Goal: Task Accomplishment & Management: Manage account settings

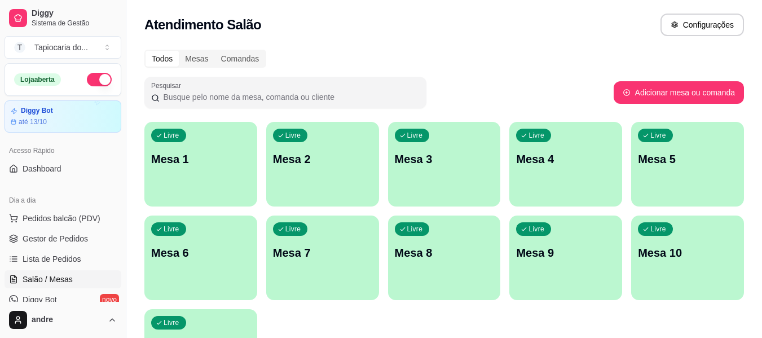
click at [63, 253] on link "Lista de Pedidos" at bounding box center [63, 259] width 117 height 18
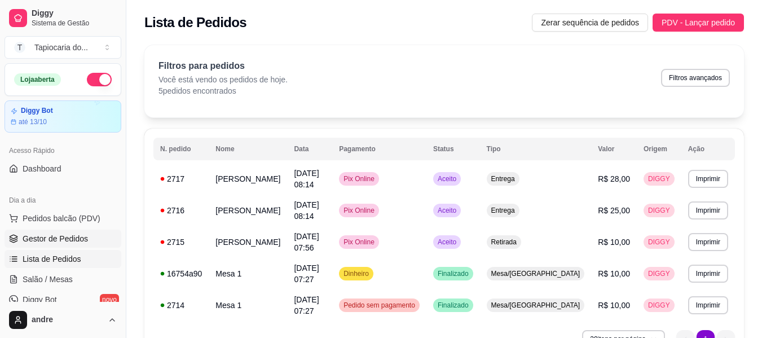
click at [74, 236] on span "Gestor de Pedidos" at bounding box center [55, 238] width 65 height 11
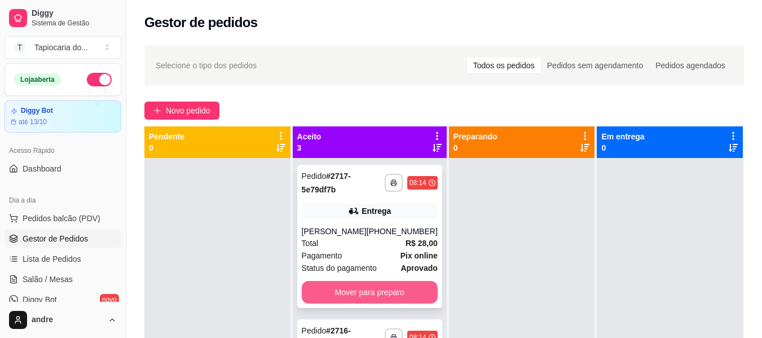
click at [383, 288] on button "Mover para preparo" at bounding box center [370, 292] width 136 height 23
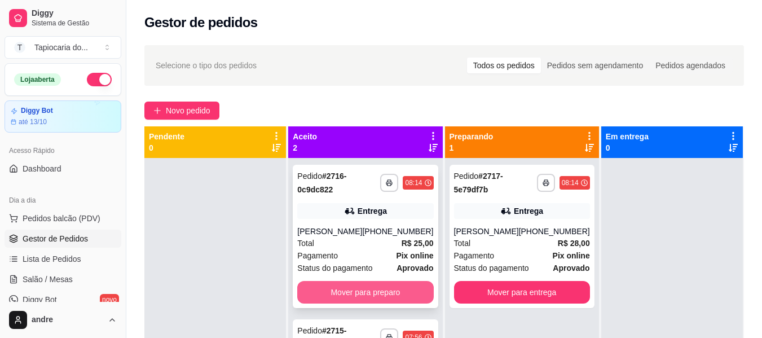
click at [378, 291] on button "Mover para preparo" at bounding box center [365, 292] width 136 height 23
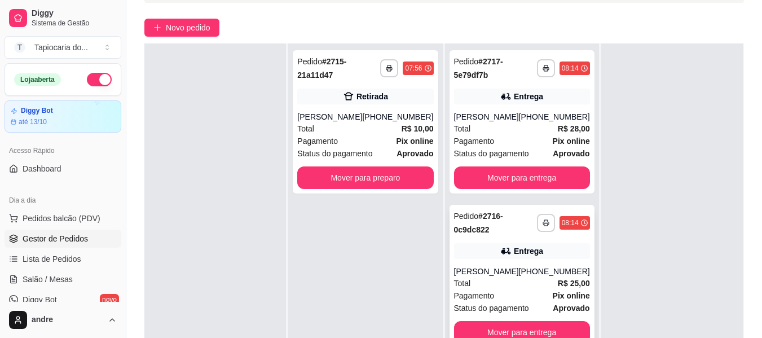
scroll to position [172, 0]
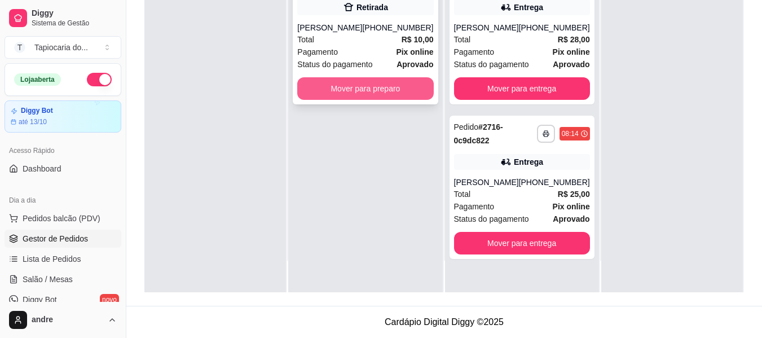
click at [418, 97] on button "Mover para preparo" at bounding box center [365, 88] width 136 height 23
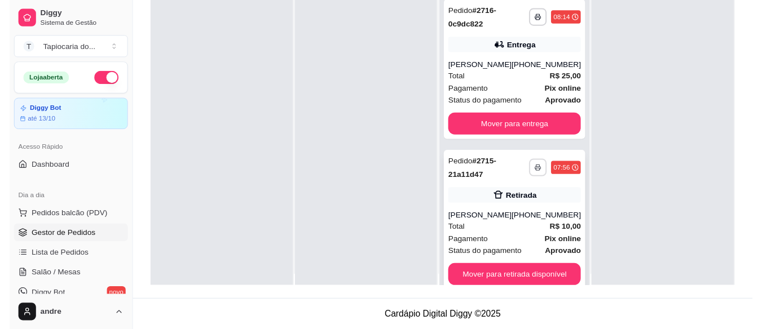
scroll to position [32, 0]
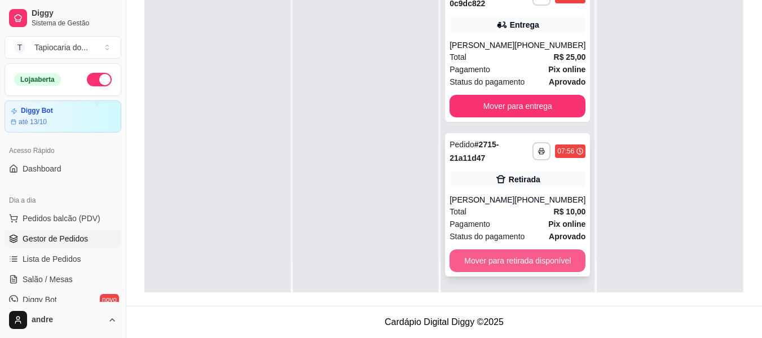
click at [540, 266] on button "Mover para retirada disponível" at bounding box center [517, 260] width 136 height 23
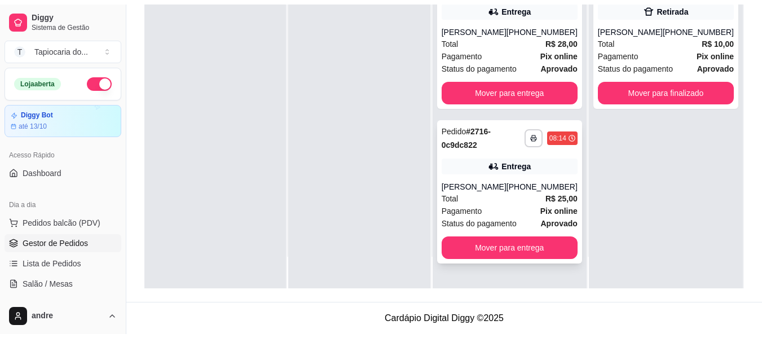
scroll to position [0, 0]
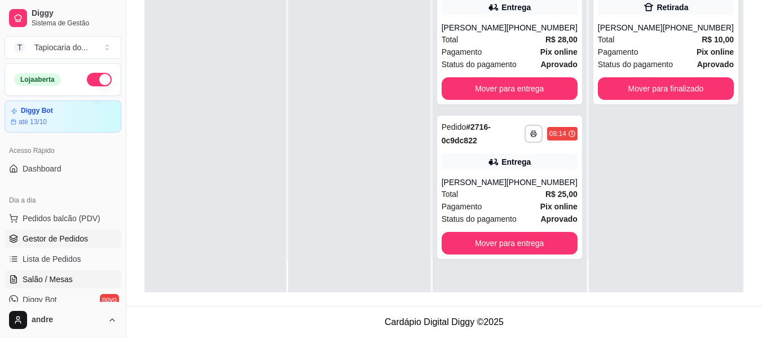
click at [49, 280] on span "Salão / Mesas" at bounding box center [48, 279] width 50 height 11
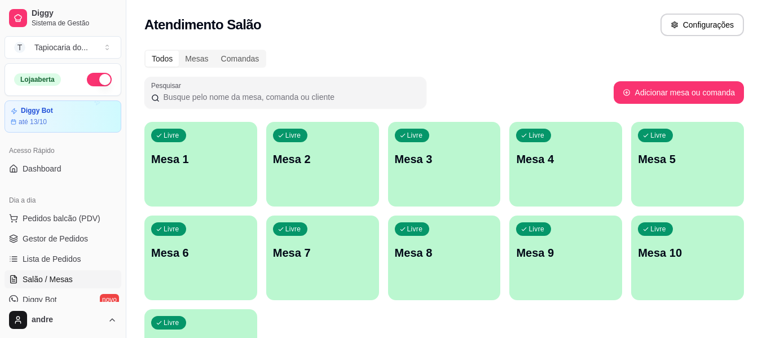
click at [456, 171] on div "Livre Mesa 3" at bounding box center [444, 157] width 113 height 71
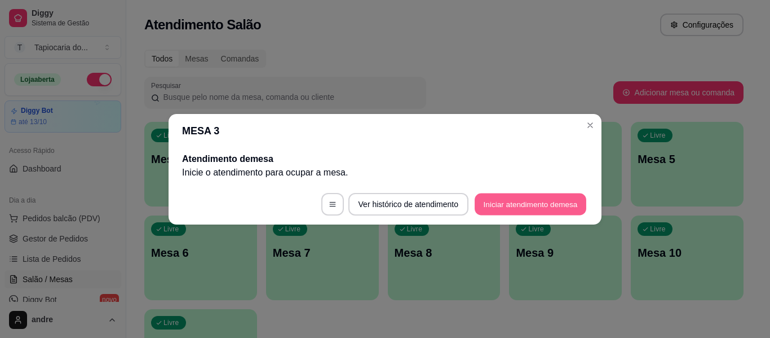
click at [493, 203] on button "Iniciar atendimento de mesa" at bounding box center [531, 204] width 112 height 22
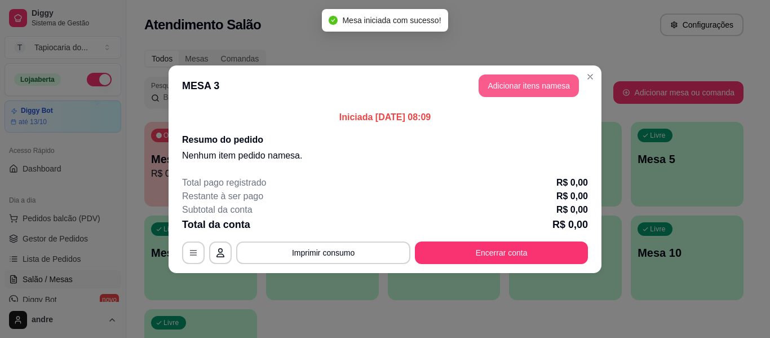
click at [558, 89] on button "Adicionar itens na mesa" at bounding box center [529, 85] width 100 height 23
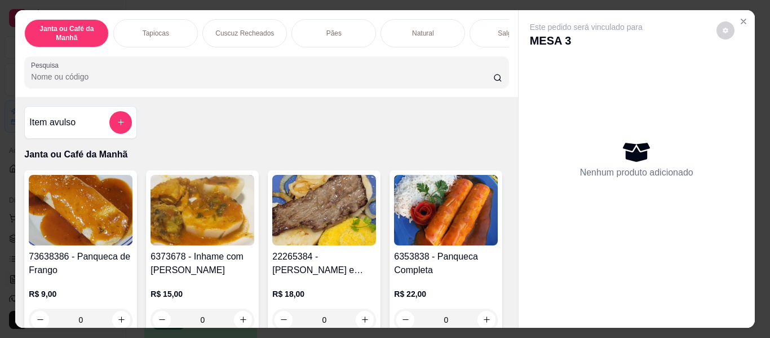
click at [157, 76] on input "Pesquisa" at bounding box center [262, 76] width 462 height 11
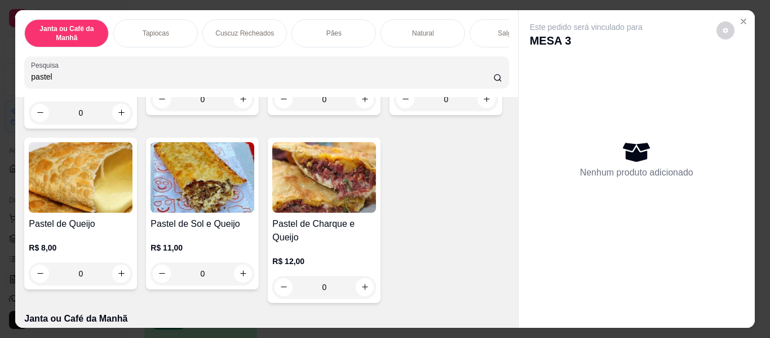
scroll to position [226, 0]
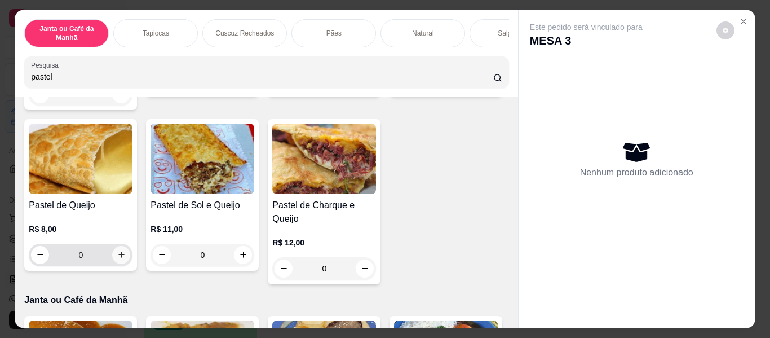
type input "pastel"
click at [126, 259] on icon "increase-product-quantity" at bounding box center [121, 255] width 8 height 8
type input "1"
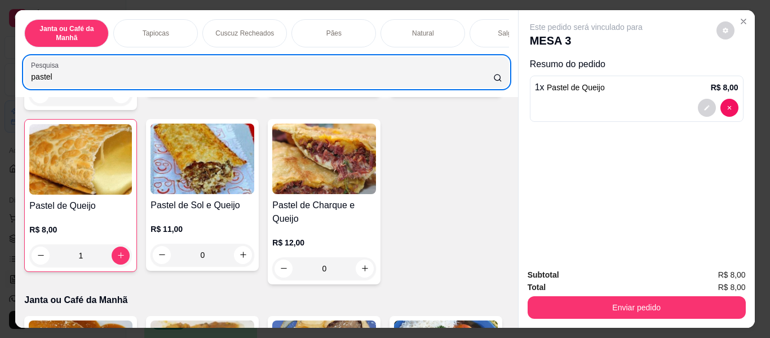
click at [0, 80] on div "Janta ou Café da Manhã Tapiocas Cuscuz Recheados Pães Natural Salgados Tapiocas…" at bounding box center [385, 169] width 770 height 338
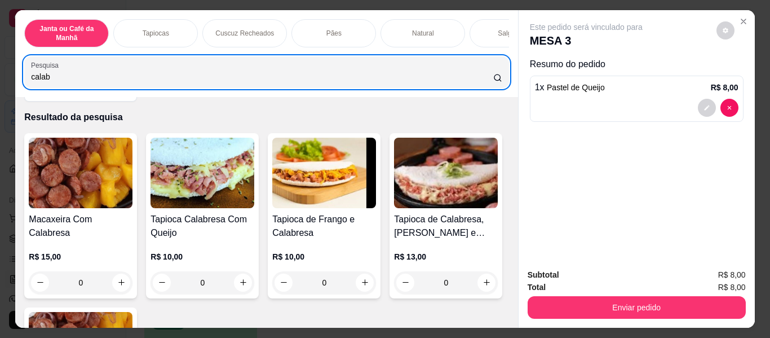
scroll to position [56, 0]
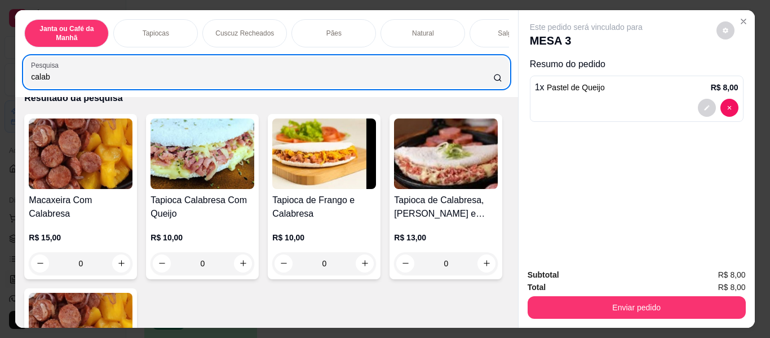
type input "calab"
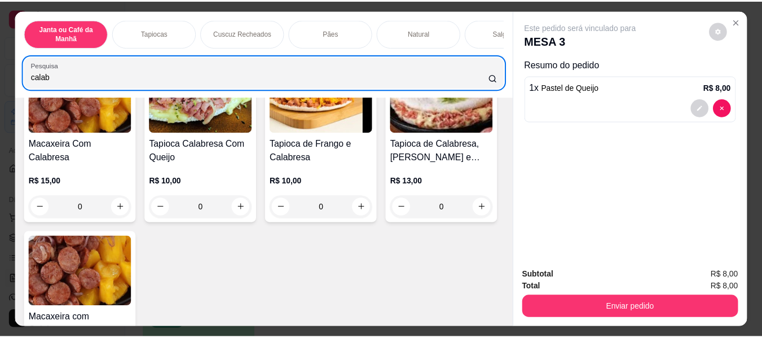
scroll to position [0, 0]
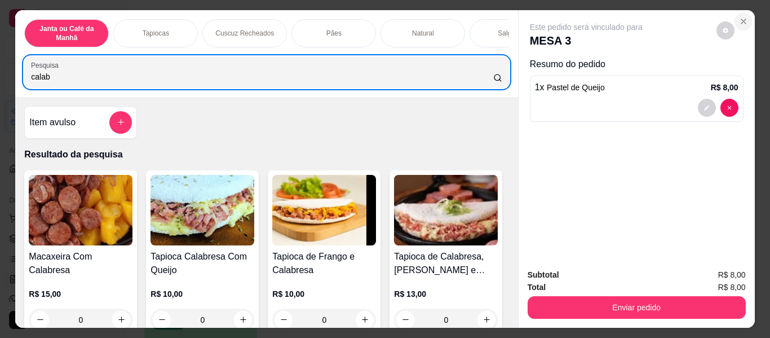
click at [742, 19] on icon "Close" at bounding box center [744, 21] width 5 height 5
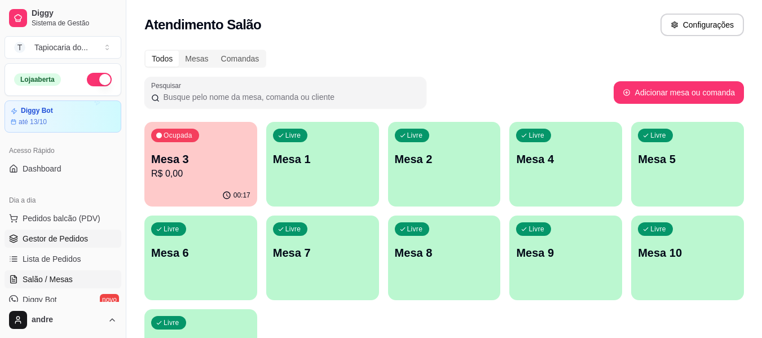
click at [70, 230] on link "Gestor de Pedidos" at bounding box center [63, 239] width 117 height 18
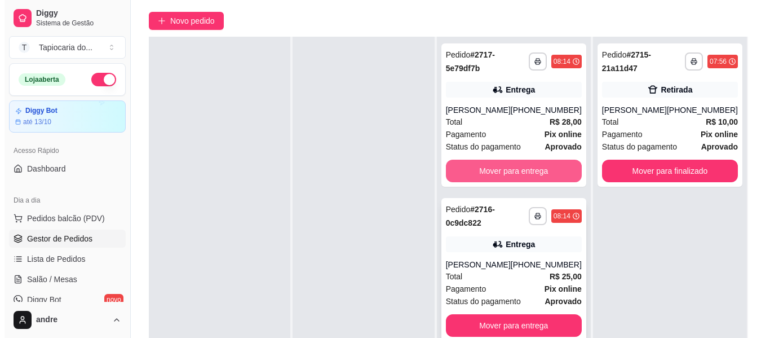
scroll to position [172, 0]
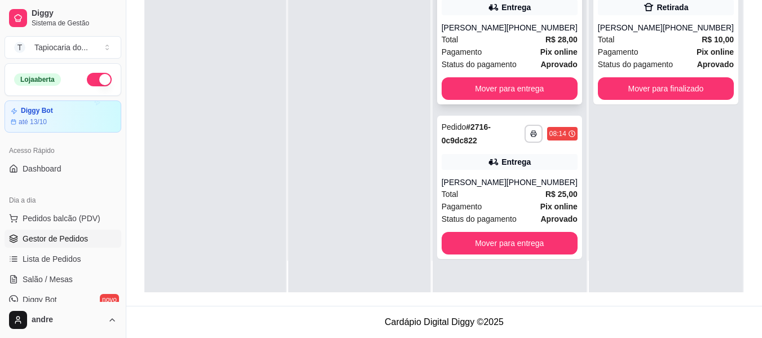
click at [535, 58] on div "Pagamento Pix online" at bounding box center [510, 52] width 136 height 12
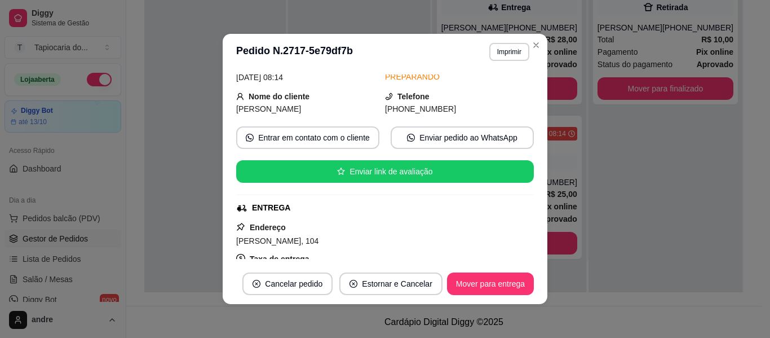
scroll to position [0, 0]
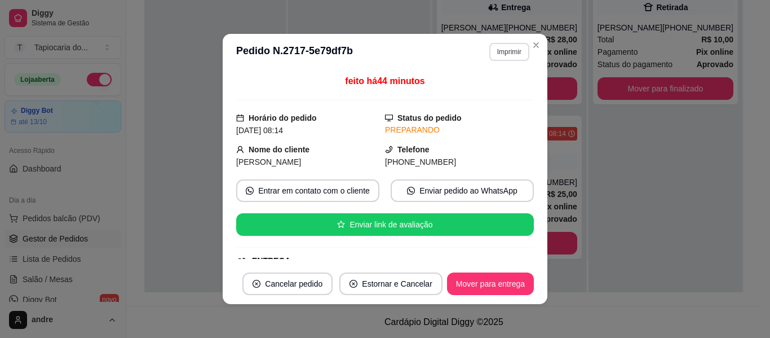
click at [504, 47] on button "Imprimir" at bounding box center [510, 52] width 40 height 18
click at [487, 87] on button "Impressora" at bounding box center [485, 90] width 79 height 17
click at [500, 281] on button "Mover para entrega" at bounding box center [490, 284] width 85 height 22
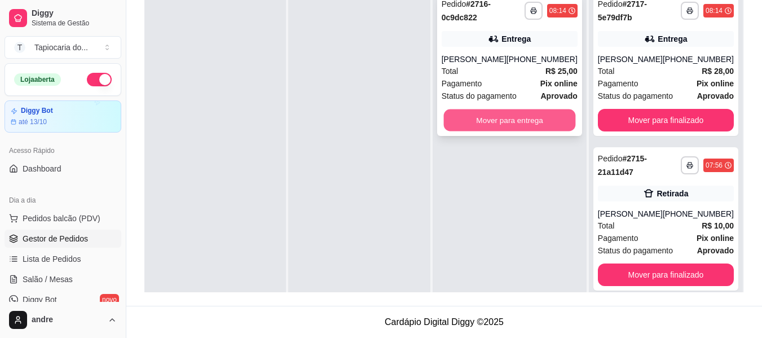
click at [540, 126] on button "Mover para entrega" at bounding box center [509, 120] width 132 height 22
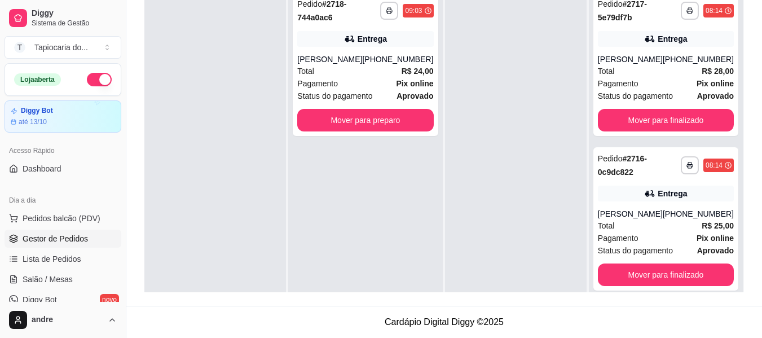
drag, startPoint x: 162, startPoint y: 57, endPoint x: 402, endPoint y: 139, distance: 252.7
click at [473, 125] on div at bounding box center [516, 155] width 142 height 338
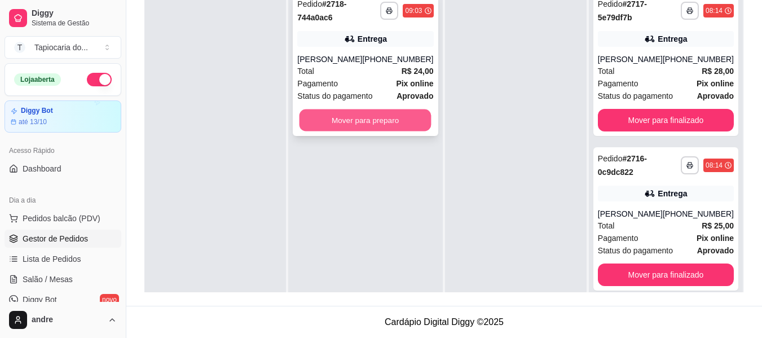
click at [387, 122] on button "Mover para preparo" at bounding box center [365, 120] width 132 height 22
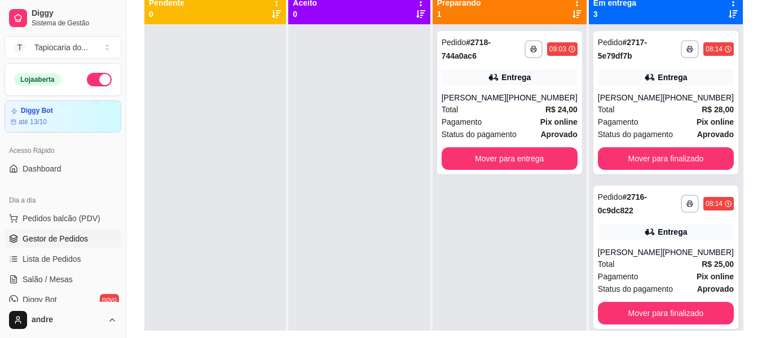
scroll to position [116, 0]
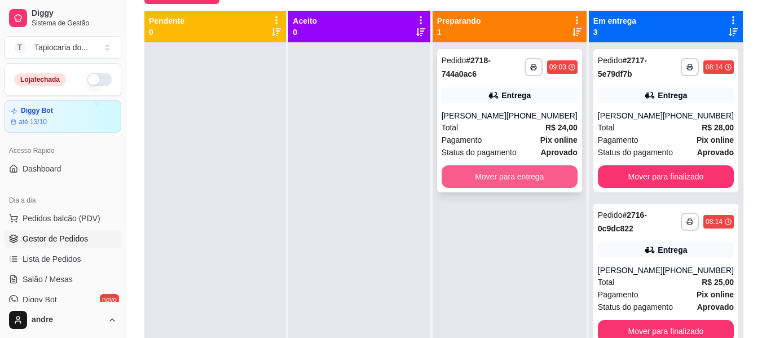
click at [515, 177] on button "Mover para entrega" at bounding box center [510, 176] width 136 height 23
